Goal: Task Accomplishment & Management: Manage account settings

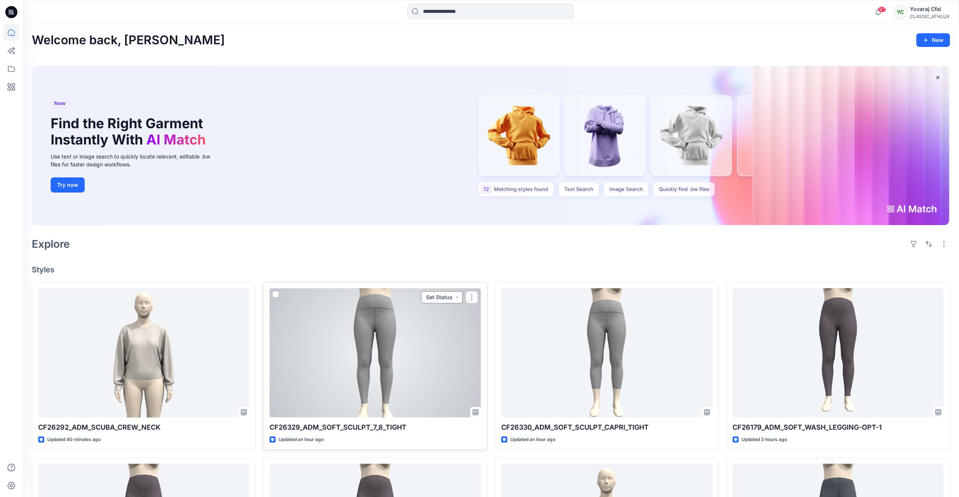
click at [431, 296] on button "Set Status" at bounding box center [442, 297] width 42 height 12
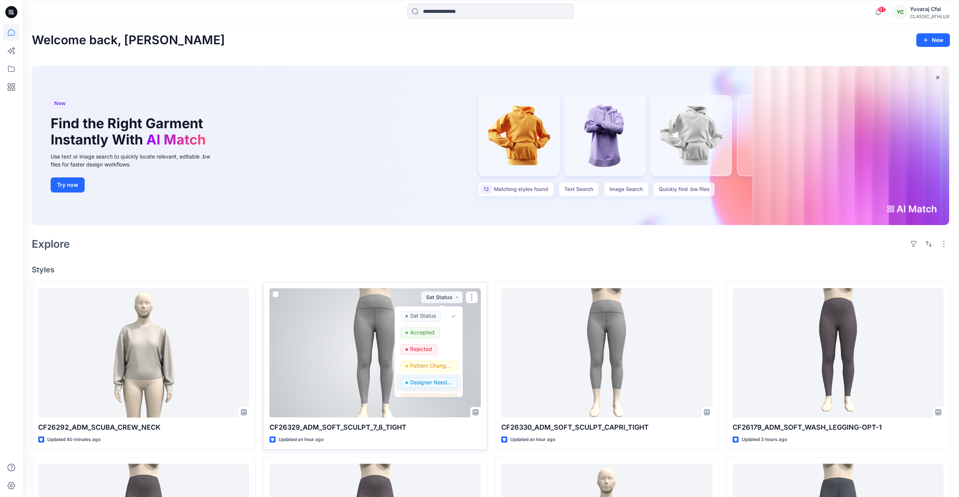
click at [439, 388] on span "Designer Need To Review" at bounding box center [431, 382] width 42 height 11
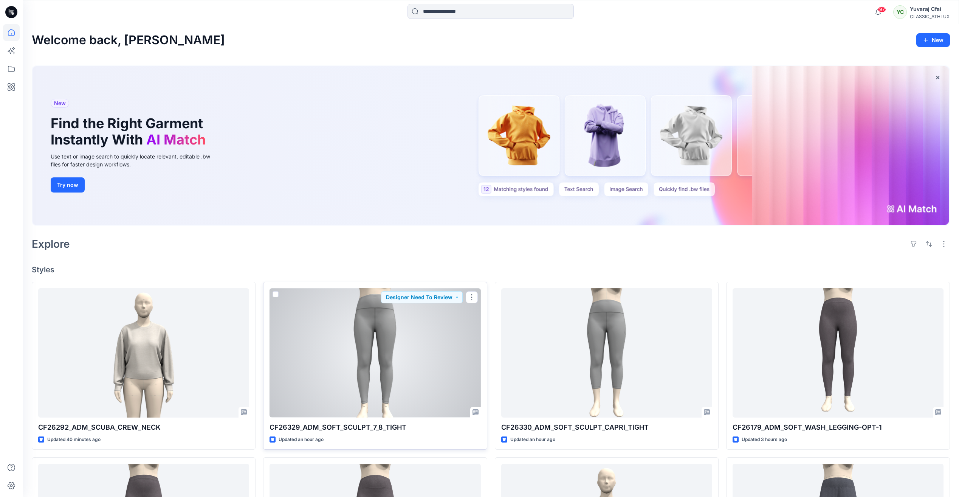
click at [444, 320] on div at bounding box center [375, 352] width 211 height 129
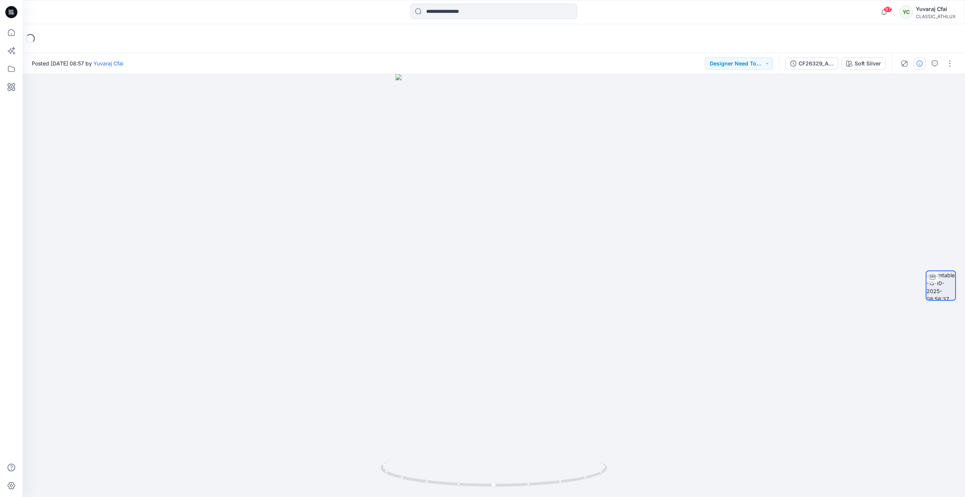
click at [922, 67] on button "button" at bounding box center [920, 63] width 12 height 12
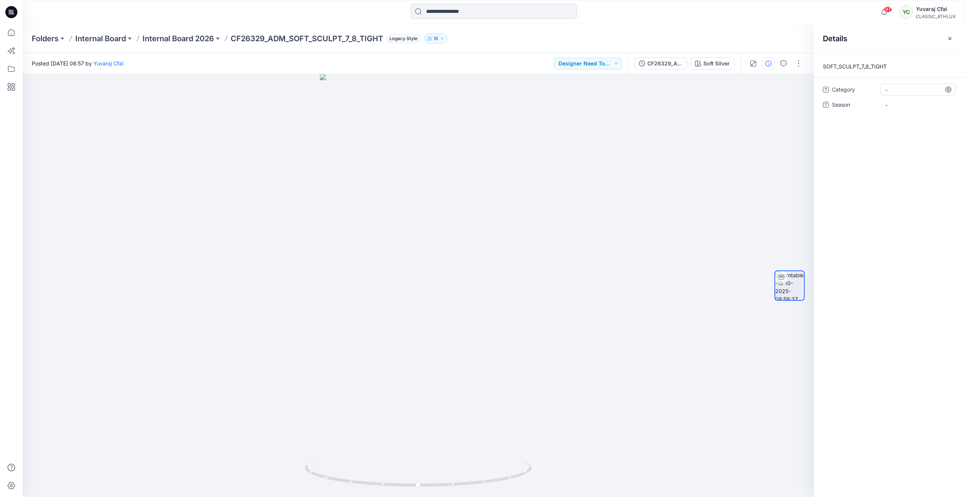
click at [896, 88] on span "-" at bounding box center [918, 90] width 66 height 8
type textarea "**********"
click at [902, 103] on span "-" at bounding box center [918, 105] width 66 height 8
type textarea "*"
type textarea "*****"
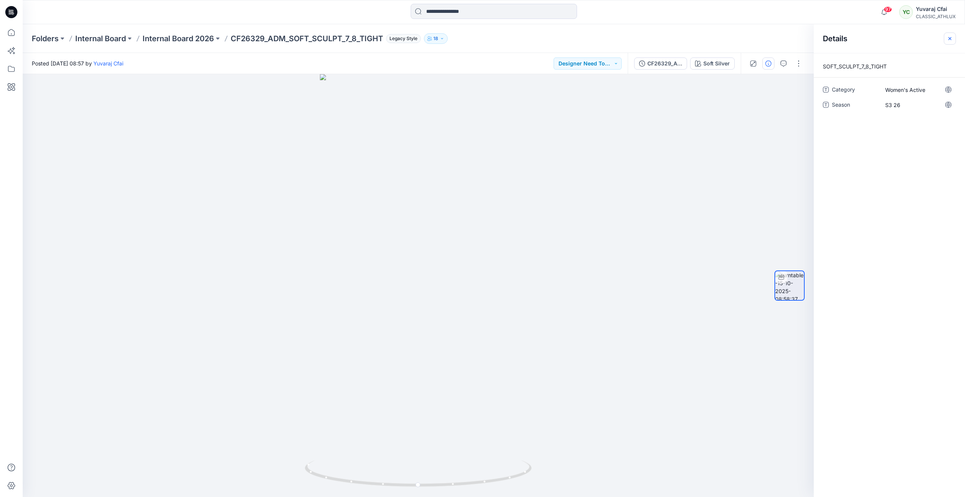
click at [951, 36] on icon "button" at bounding box center [950, 39] width 6 height 6
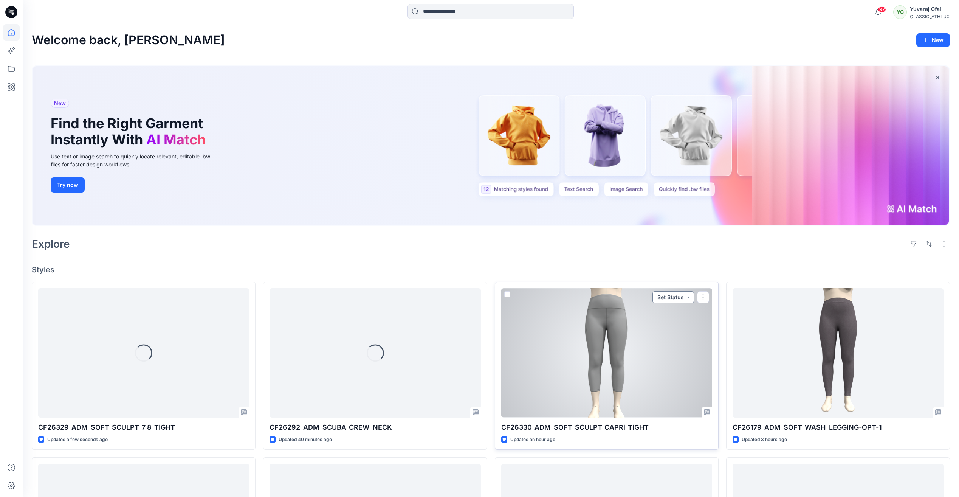
click at [660, 299] on button "Set Status" at bounding box center [674, 297] width 42 height 12
click at [669, 382] on p "Designer Need To Review" at bounding box center [663, 382] width 42 height 10
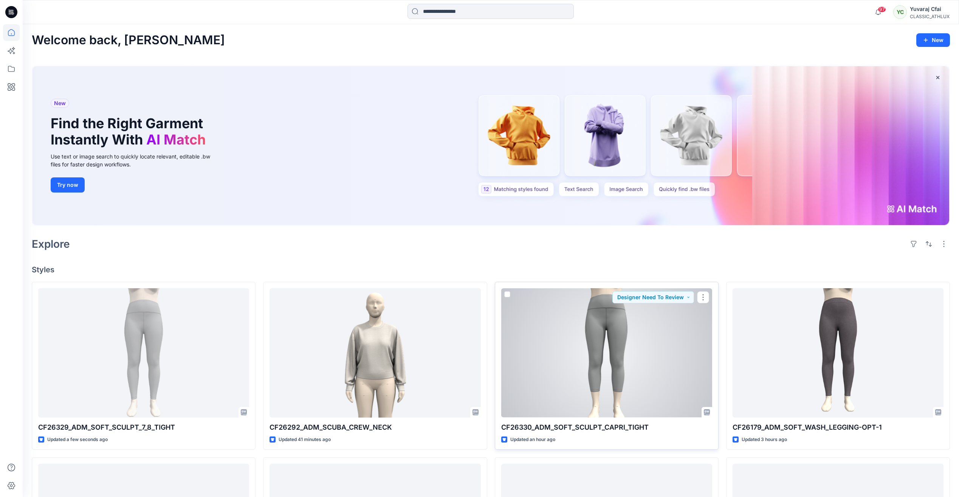
click at [652, 367] on div at bounding box center [606, 352] width 211 height 129
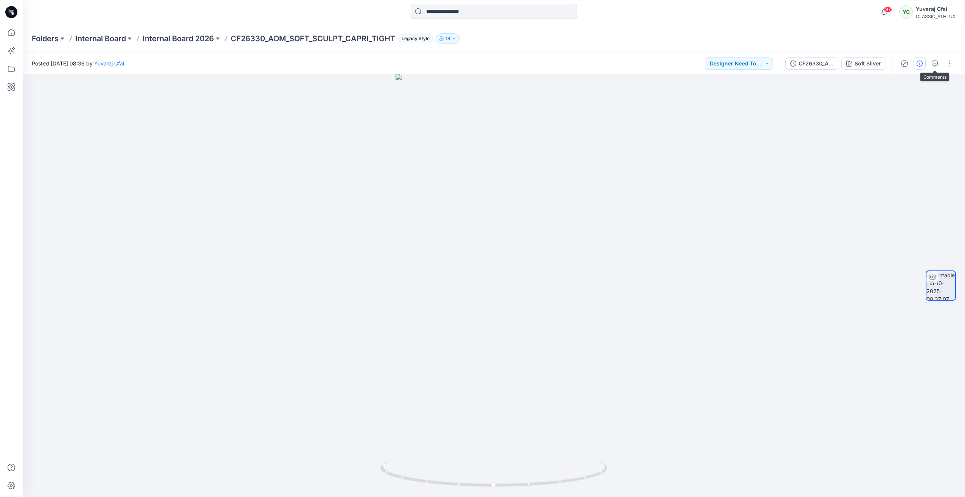
click at [923, 61] on button "button" at bounding box center [920, 63] width 12 height 12
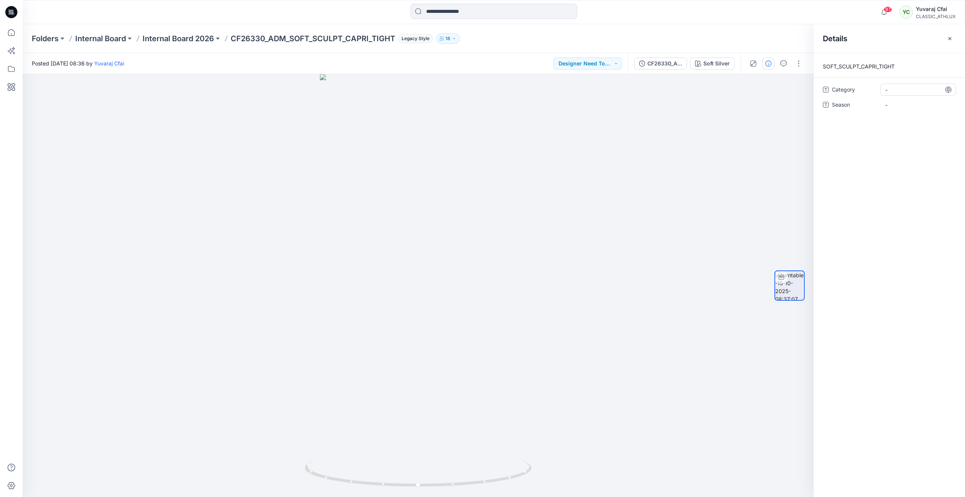
click at [907, 93] on span "-" at bounding box center [918, 90] width 66 height 8
type textarea "**********"
click at [902, 104] on span "-" at bounding box center [918, 105] width 66 height 8
type textarea "*****"
click at [951, 40] on icon "button" at bounding box center [950, 39] width 6 height 6
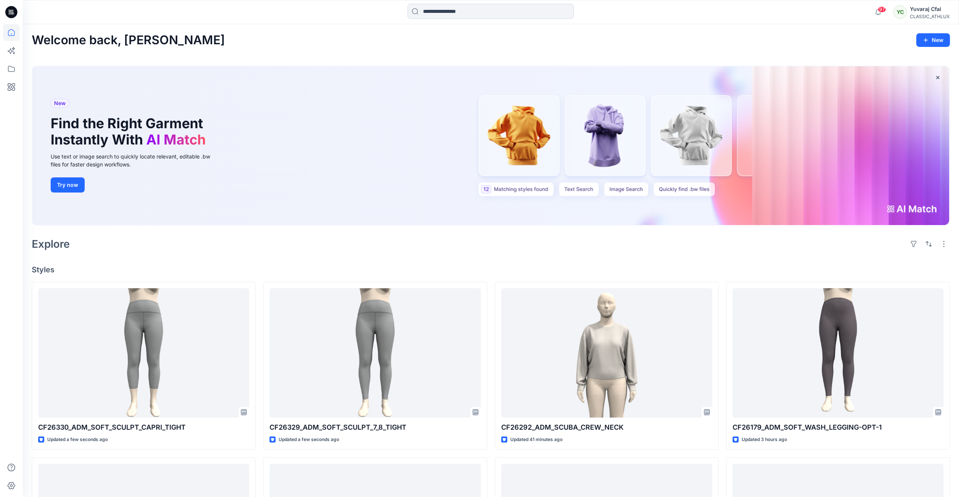
click at [629, 257] on div "Welcome back, [PERSON_NAME] New New Find the Right Garment Instantly With AI Ma…" at bounding box center [491, 430] width 937 height 813
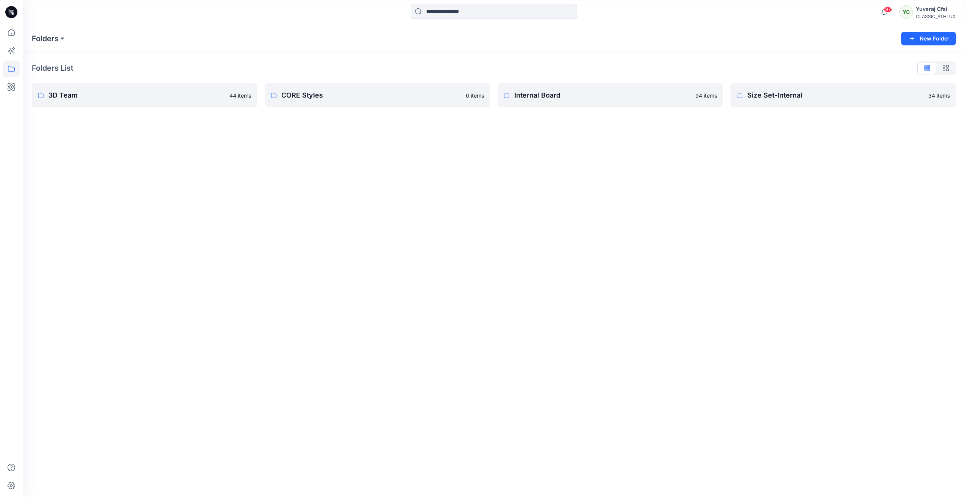
click at [8, 14] on icon at bounding box center [11, 12] width 12 height 12
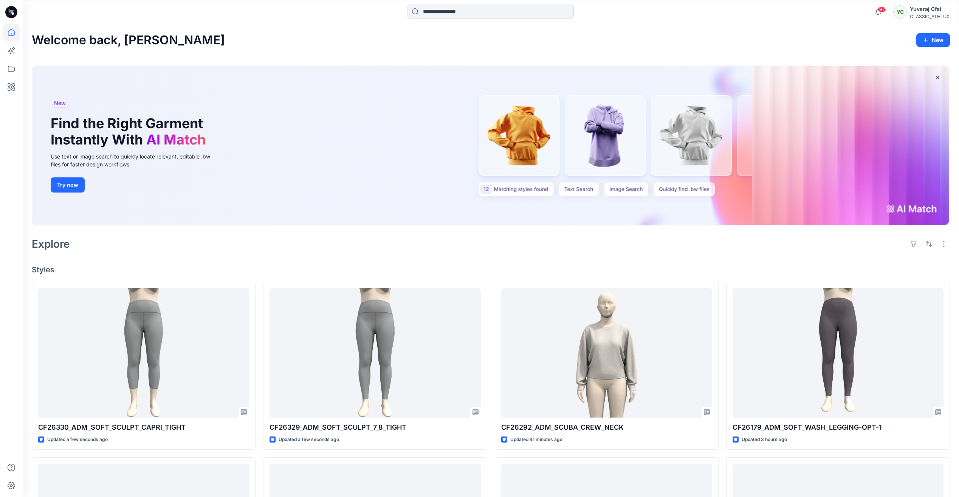
click at [879, 3] on div "97 Notifications Your style CF26330_ADM_SOFT_SCULPT_CAPRI_TIGHT is ready 1 new …" at bounding box center [491, 12] width 937 height 24
click at [880, 12] on icon "button" at bounding box center [878, 12] width 14 height 15
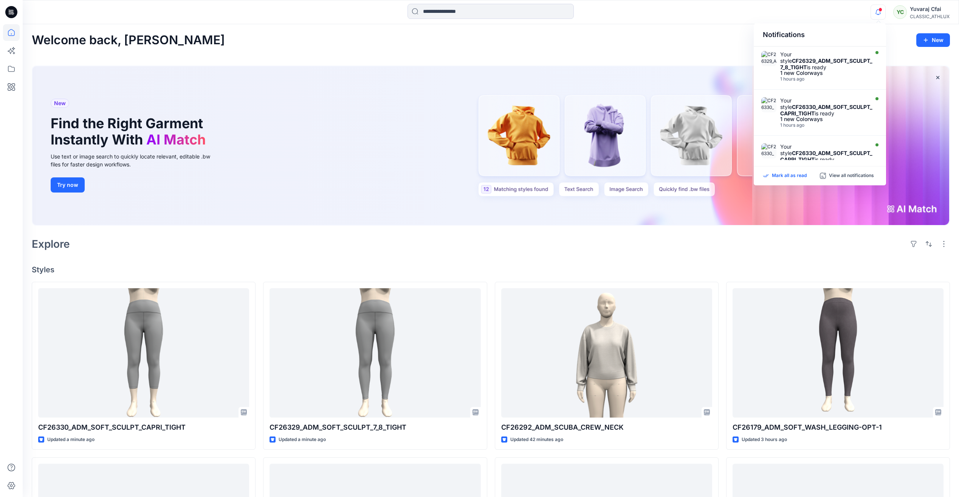
click at [788, 176] on p "Mark all as read" at bounding box center [789, 175] width 35 height 7
click at [757, 255] on div "Welcome back, [PERSON_NAME] New New Find the Right Garment Instantly With AI Ma…" at bounding box center [491, 430] width 937 height 813
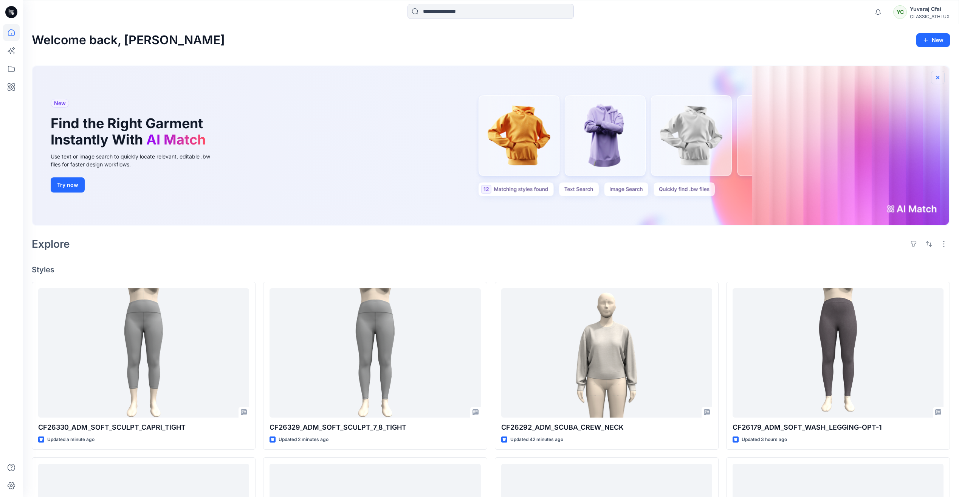
click at [940, 79] on icon "button" at bounding box center [938, 77] width 6 height 6
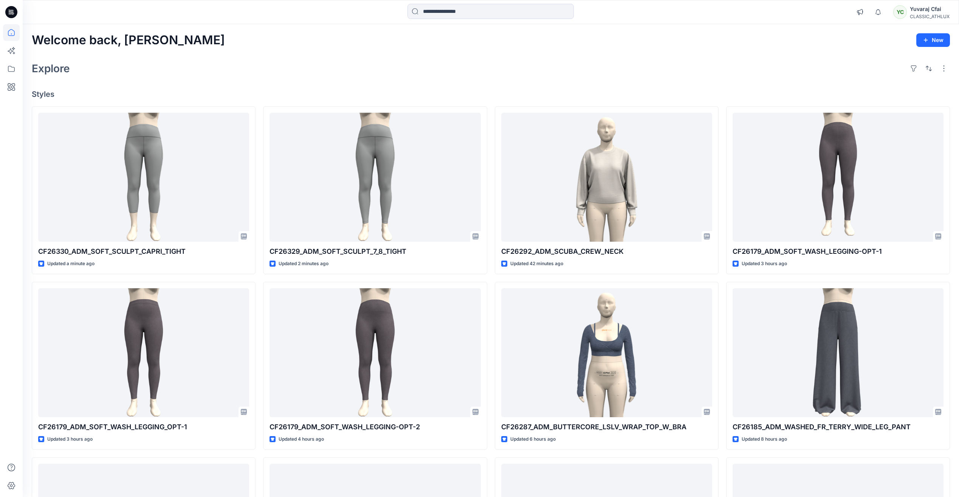
click at [503, 64] on div "Explore" at bounding box center [491, 68] width 918 height 18
click at [11, 10] on icon at bounding box center [11, 12] width 12 height 12
click at [501, 64] on div "Explore" at bounding box center [491, 68] width 918 height 18
click at [665, 71] on div "Explore" at bounding box center [491, 68] width 918 height 18
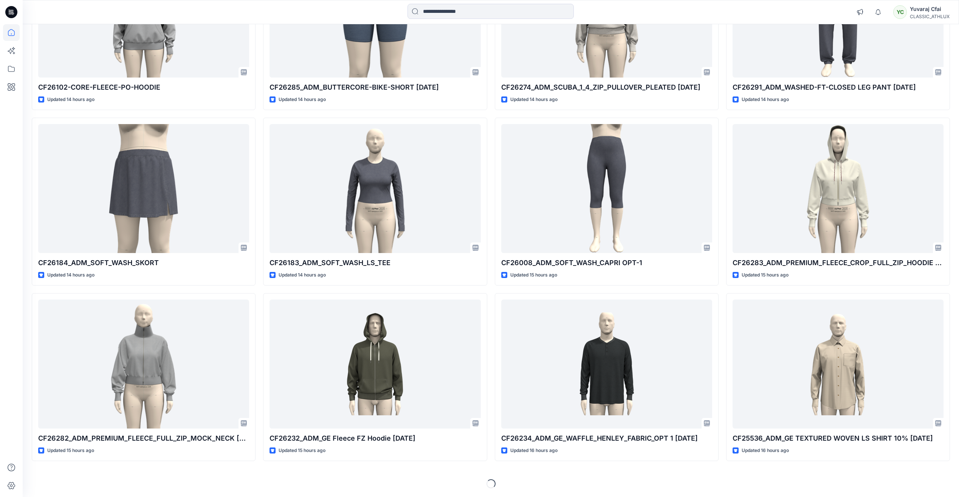
scroll to position [1744, 0]
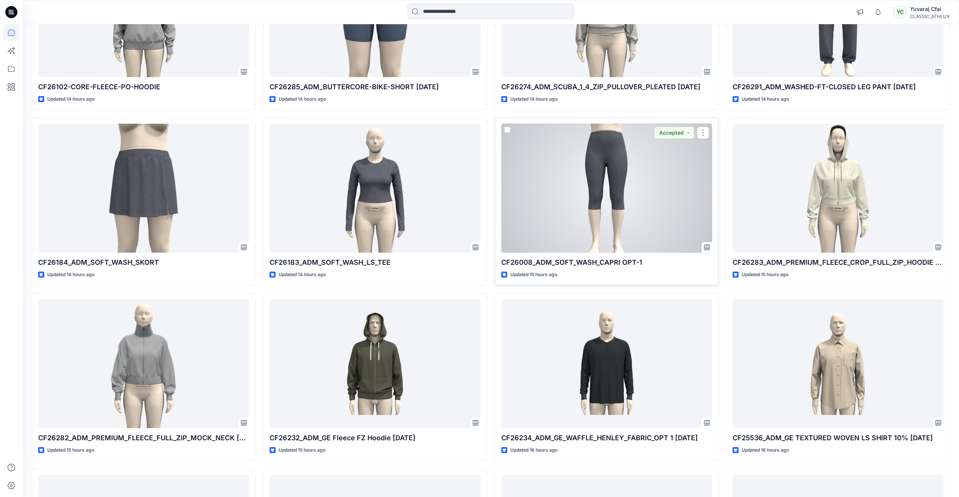
click at [581, 192] on div at bounding box center [606, 188] width 211 height 129
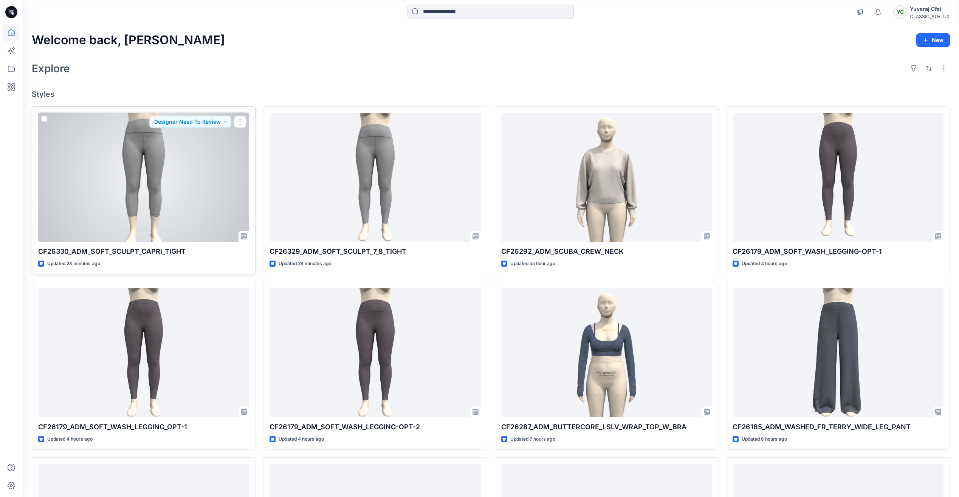
click at [105, 202] on div at bounding box center [143, 177] width 211 height 129
